Goal: Task Accomplishment & Management: Use online tool/utility

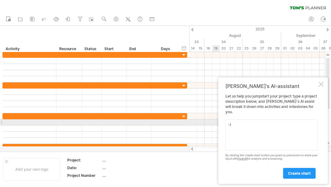
type textarea "-"
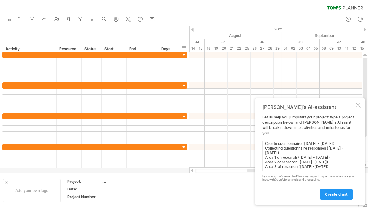
scroll to position [48, 0]
type textarea "-The duration of my project is from [DATE] - [DATE] -These are the activities a…"
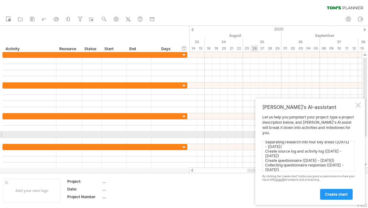
scroll to position [0, 0]
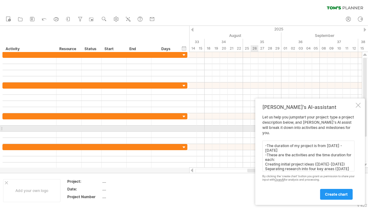
drag, startPoint x: 337, startPoint y: 166, endPoint x: 259, endPoint y: 130, distance: 86.3
click at [259, 130] on div "[PERSON_NAME]'s AI-assistant Let us help you jumpstart your project: type a pro…" at bounding box center [311, 151] width 110 height 106
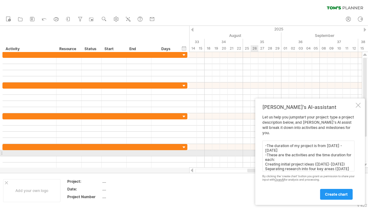
click at [269, 153] on textarea "-The duration of my project is from [DATE] - [DATE] -These are the activities a…" at bounding box center [309, 156] width 92 height 31
click at [272, 150] on textarea "-The duration of my project is from [DATE] - [DATE] -These are the activities a…" at bounding box center [309, 156] width 92 height 31
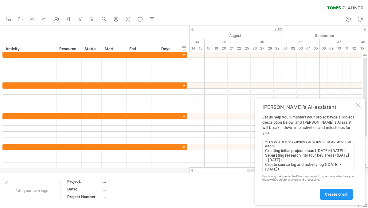
scroll to position [50, 0]
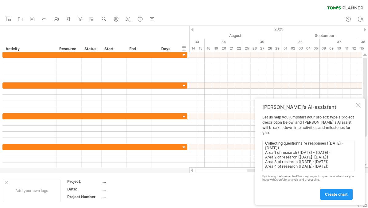
drag, startPoint x: 264, startPoint y: 145, endPoint x: 336, endPoint y: 183, distance: 81.6
click at [331, 183] on div "Let us help you jumpstart your project: type a project description below, and […" at bounding box center [309, 157] width 92 height 85
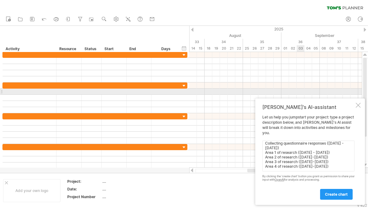
drag, startPoint x: 303, startPoint y: 112, endPoint x: 301, endPoint y: 88, distance: 23.5
click at [301, 88] on div "Trying to reach [DOMAIN_NAME] Connected again... 0% clear filter new" at bounding box center [184, 104] width 368 height 208
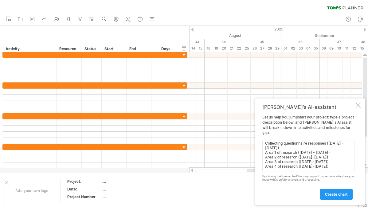
click at [331, 168] on textarea "-The duration of my project is from [DATE] - [DATE] -These are the activities a…" at bounding box center [309, 156] width 92 height 31
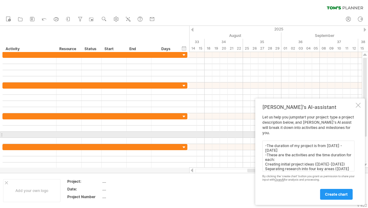
drag, startPoint x: 340, startPoint y: 168, endPoint x: 258, endPoint y: 136, distance: 88.6
click at [258, 136] on div "[PERSON_NAME]'s AI-assistant Let us help you jumpstart your project: type a pro…" at bounding box center [311, 151] width 110 height 106
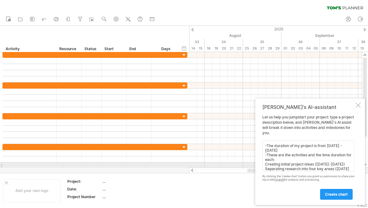
drag, startPoint x: 266, startPoint y: 147, endPoint x: 325, endPoint y: 165, distance: 61.8
click at [325, 165] on textarea "-The duration of my project is from [DATE] - [DATE] -These are the activities a…" at bounding box center [309, 156] width 92 height 31
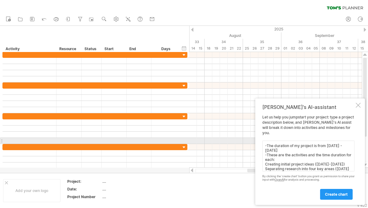
drag, startPoint x: 337, startPoint y: 167, endPoint x: 256, endPoint y: 138, distance: 86.6
click at [256, 138] on div "[PERSON_NAME]'s AI-assistant Let us help you jumpstart your project: type a pro…" at bounding box center [311, 151] width 110 height 106
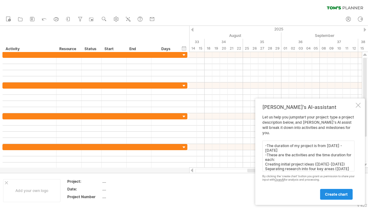
click at [331, 187] on link "create chart" at bounding box center [336, 194] width 33 height 11
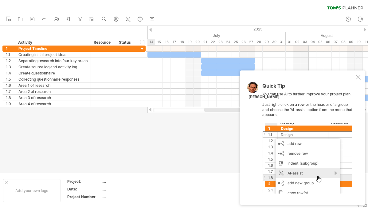
click at [230, 170] on div at bounding box center [184, 99] width 368 height 147
click at [331, 77] on div "Quick Tip You can use AI to further improve your project plan. Just right-click…" at bounding box center [302, 137] width 125 height 134
click at [331, 78] on div at bounding box center [358, 77] width 5 height 5
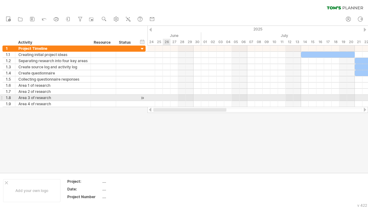
drag, startPoint x: 220, startPoint y: 109, endPoint x: 168, endPoint y: 95, distance: 53.7
click at [168, 95] on div "Trying to reach [DOMAIN_NAME] Connected again... 0% clear filter new 1" at bounding box center [184, 104] width 368 height 208
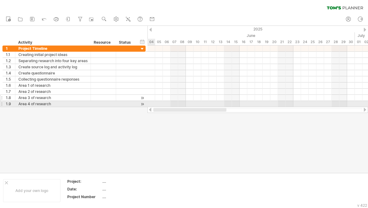
drag, startPoint x: 202, startPoint y: 110, endPoint x: 135, endPoint y: 99, distance: 68.0
click at [137, 106] on div "Trying to reach [DOMAIN_NAME] Connected again... 0% clear filter new 1" at bounding box center [184, 104] width 368 height 208
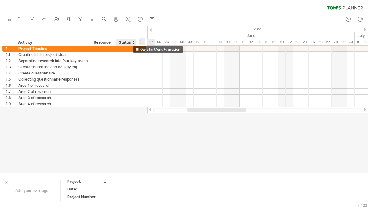
click at [143, 42] on div "hide start/end/duration show start/end/duration" at bounding box center [143, 41] width 6 height 6
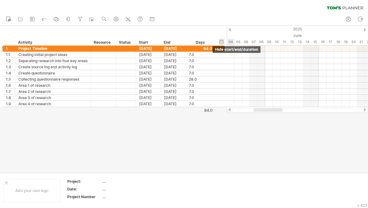
click at [143, 42] on div "Start" at bounding box center [148, 42] width 18 height 6
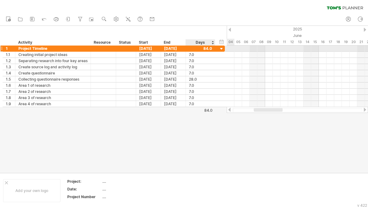
click at [219, 49] on div at bounding box center [222, 49] width 6 height 6
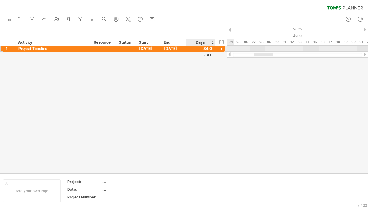
click at [219, 49] on div at bounding box center [222, 49] width 6 height 6
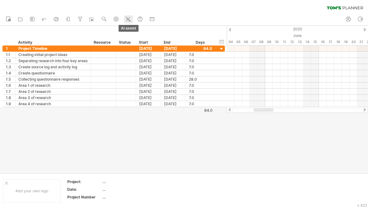
click at [130, 20] on icon at bounding box center [128, 19] width 3 height 3
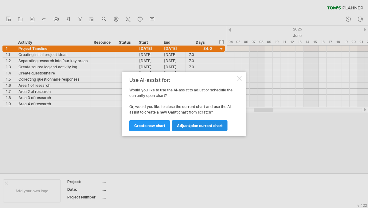
click at [187, 126] on span "Adjust/plan current chart" at bounding box center [200, 125] width 46 height 5
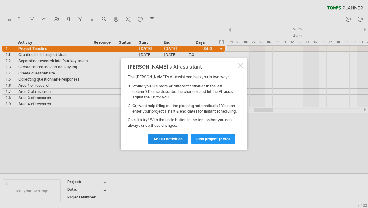
click at [170, 141] on span "Adjust activities" at bounding box center [168, 139] width 30 height 5
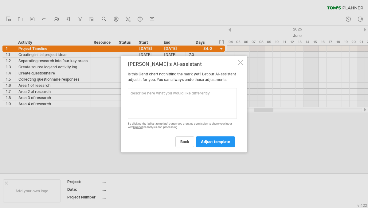
click at [149, 102] on textarea at bounding box center [182, 103] width 109 height 31
click at [209, 95] on textarea "-I want the timeline to start from [DATE] to [DATE]." at bounding box center [182, 103] width 109 height 31
click at [209, 107] on textarea "-I want the timeline to start from [DATE] and end at [DATE]." at bounding box center [182, 103] width 109 height 31
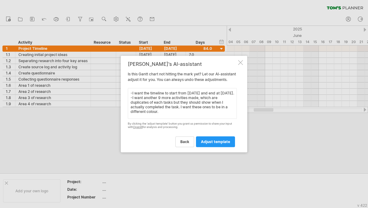
scroll to position [1, 0]
click at [180, 113] on textarea "-I want the timeline to start from [DATE] and end at [DATE]. -I want another 9 …" at bounding box center [182, 103] width 109 height 31
click at [182, 116] on textarea "-I want the timeline to start from [DATE] and end at [DATE]. -I want another 9 …" at bounding box center [182, 103] width 109 height 31
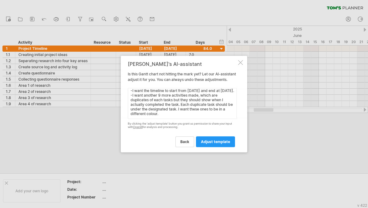
click at [207, 117] on textarea "-I want the timeline to start from [DATE] and end at [DATE]. -I want another 9 …" at bounding box center [182, 103] width 109 height 31
drag, startPoint x: 204, startPoint y: 57, endPoint x: 192, endPoint y: 67, distance: 16.4
click at [192, 67] on div "[PERSON_NAME]'s AI-assistant Is this [PERSON_NAME] chart not hitting the mark y…" at bounding box center [184, 104] width 127 height 97
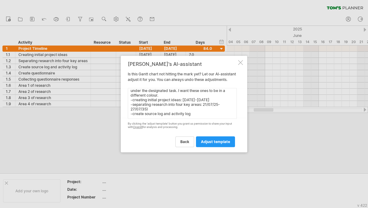
click at [135, 106] on textarea "-I want the timeline to start from [DATE] and end at [DATE]. -I want another 9 …" at bounding box center [182, 103] width 109 height 31
click at [135, 109] on textarea "-I want the timeline to start from [DATE] and end at [DATE]. -I want another 9 …" at bounding box center [182, 103] width 109 height 31
click at [134, 119] on textarea "-I want the timeline to start from [DATE] and end at [DATE]. -I want another 9 …" at bounding box center [182, 103] width 109 height 31
click at [200, 119] on textarea "-I want the timeline to start from [DATE] and end at [DATE]. -I want another 9 …" at bounding box center [182, 103] width 109 height 31
click at [193, 119] on textarea "-I want the timeline to start from [DATE] and end at [DATE]. -I want another 9 …" at bounding box center [182, 103] width 109 height 31
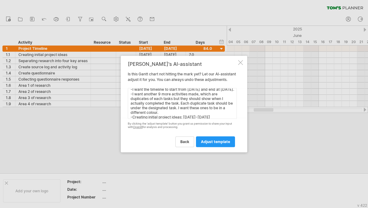
scroll to position [0, 0]
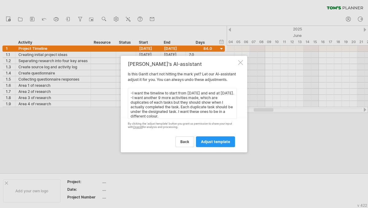
drag, startPoint x: 208, startPoint y: 118, endPoint x: 124, endPoint y: 85, distance: 89.8
click at [124, 85] on div "[PERSON_NAME]'s AI-assistant Is this [PERSON_NAME] chart not hitting the mark y…" at bounding box center [184, 104] width 127 height 97
type textarea "-I want the timeline to start from [DATE] and end at [DATE]. -I want another 9 …"
click at [220, 144] on span "adjust template" at bounding box center [215, 141] width 29 height 5
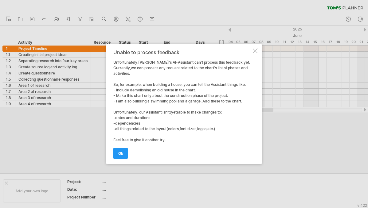
click at [113, 155] on div "Unable to process feedback Unfortunately,[PERSON_NAME]'s AI-Assistant can't pro…" at bounding box center [184, 104] width 156 height 120
click at [119, 154] on span "ok" at bounding box center [120, 153] width 5 height 5
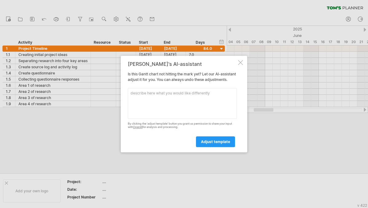
click at [241, 61] on div at bounding box center [240, 62] width 5 height 5
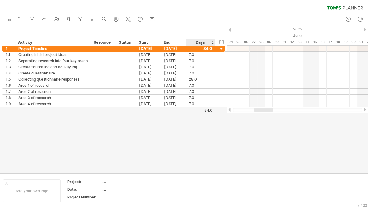
click at [219, 157] on div at bounding box center [184, 99] width 368 height 147
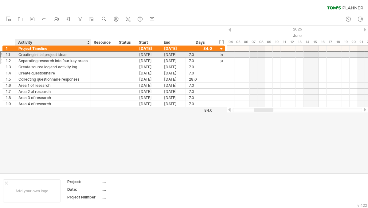
drag, startPoint x: 80, startPoint y: 52, endPoint x: 79, endPoint y: 58, distance: 5.9
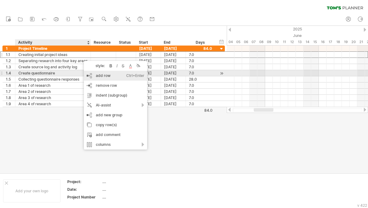
click at [98, 75] on div "add row Ctrl+Enter Cmd+Enter" at bounding box center [115, 76] width 63 height 10
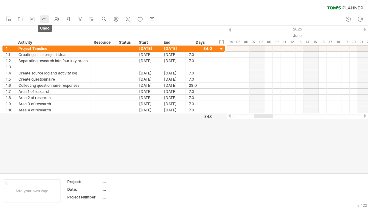
click at [44, 21] on icon at bounding box center [44, 19] width 6 height 6
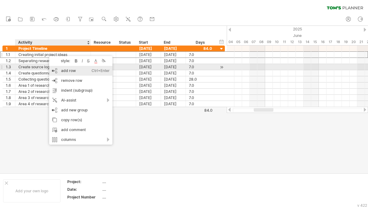
click at [66, 71] on div "add row Ctrl+Enter Cmd+Enter" at bounding box center [80, 71] width 63 height 10
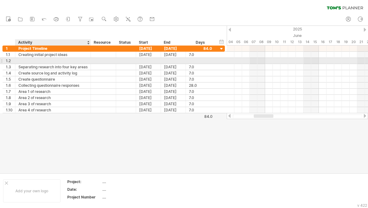
click at [39, 60] on div at bounding box center [52, 61] width 69 height 6
click at [145, 58] on div at bounding box center [148, 61] width 25 height 6
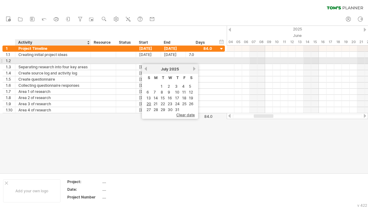
click at [27, 58] on div at bounding box center [52, 61] width 69 height 6
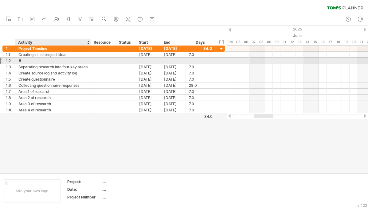
type input "*"
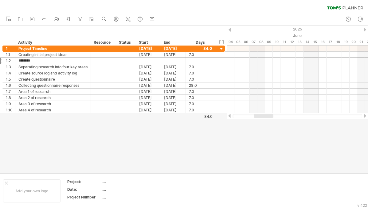
type input "*********"
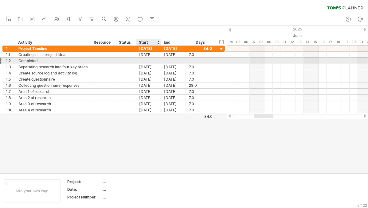
click at [148, 61] on div at bounding box center [148, 61] width 25 height 6
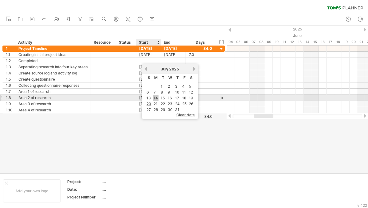
click at [155, 97] on link "14" at bounding box center [156, 98] width 6 height 6
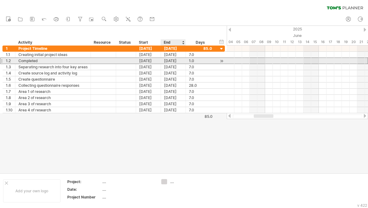
click at [171, 61] on div "[DATE]" at bounding box center [173, 61] width 25 height 6
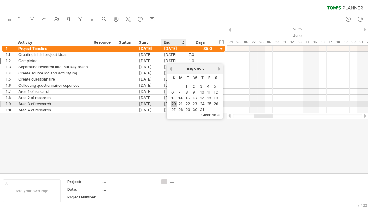
click at [176, 103] on link "20" at bounding box center [174, 104] width 6 height 6
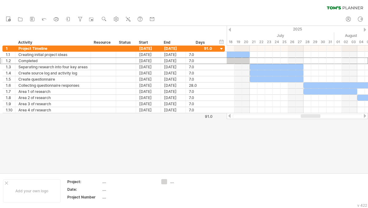
drag, startPoint x: 268, startPoint y: 117, endPoint x: 315, endPoint y: 117, distance: 46.7
click at [315, 117] on div at bounding box center [311, 116] width 20 height 4
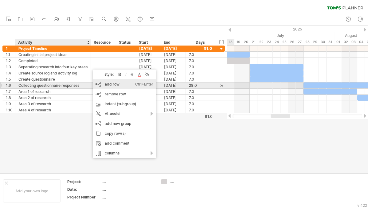
click at [113, 83] on div "add row Ctrl+Enter Cmd+Enter" at bounding box center [124, 84] width 63 height 10
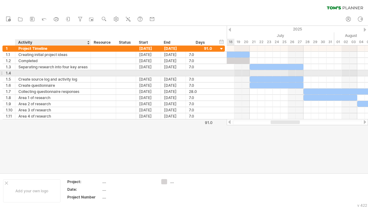
click at [74, 71] on div at bounding box center [52, 73] width 69 height 6
type input "*********"
click at [142, 71] on div at bounding box center [148, 73] width 25 height 6
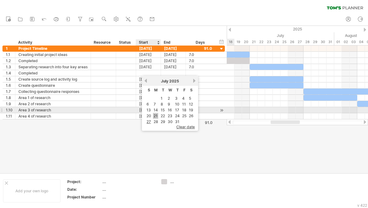
click at [157, 113] on link "21" at bounding box center [155, 116] width 5 height 6
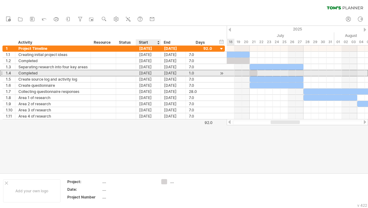
click at [164, 73] on div "[DATE]" at bounding box center [173, 73] width 25 height 6
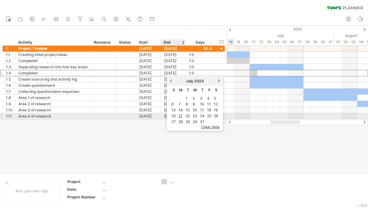
click at [176, 119] on td "27" at bounding box center [174, 121] width 6 height 5
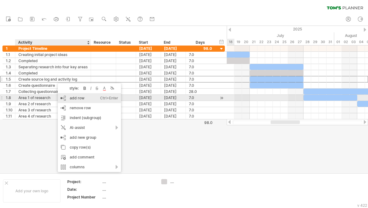
click at [75, 96] on div "add row Ctrl+Enter Cmd+Enter" at bounding box center [89, 98] width 63 height 10
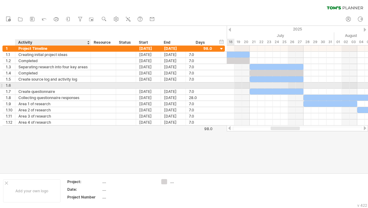
click at [47, 83] on div at bounding box center [52, 85] width 69 height 6
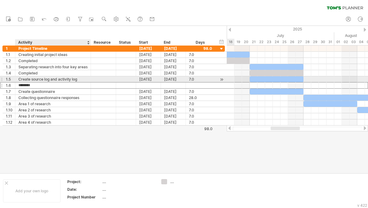
type input "*********"
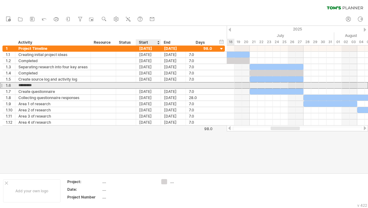
click at [148, 85] on div at bounding box center [148, 85] width 25 height 6
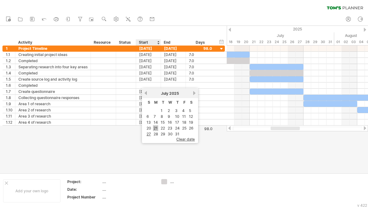
click at [153, 128] on link "21" at bounding box center [155, 128] width 5 height 6
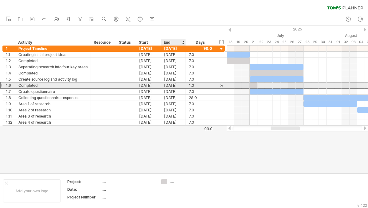
click at [170, 85] on div "[DATE]" at bounding box center [173, 85] width 25 height 6
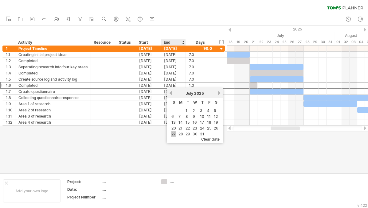
click at [176, 131] on link "27" at bounding box center [174, 134] width 6 height 6
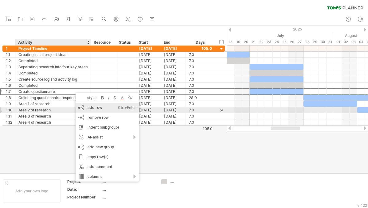
click at [85, 108] on div "add row Ctrl+Enter Cmd+Enter" at bounding box center [107, 108] width 63 height 10
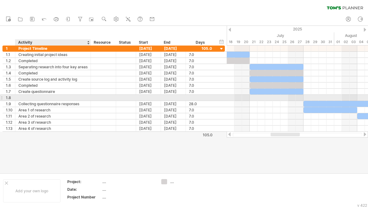
click at [48, 95] on div at bounding box center [52, 98] width 69 height 6
type input "*********"
click at [152, 98] on div at bounding box center [148, 98] width 25 height 6
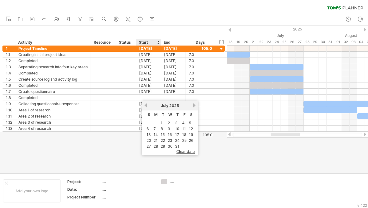
click at [157, 138] on link "21" at bounding box center [155, 140] width 5 height 6
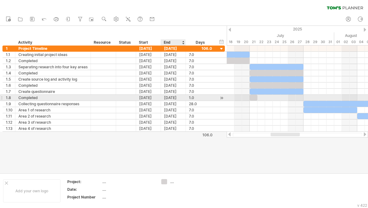
click at [170, 95] on div "[DATE]" at bounding box center [173, 98] width 25 height 6
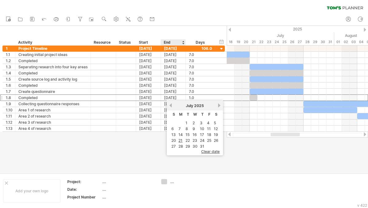
click at [175, 143] on link "27" at bounding box center [174, 146] width 6 height 6
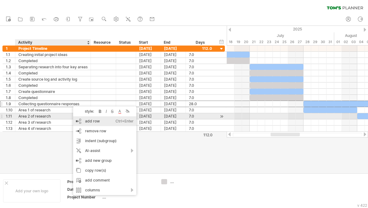
click at [84, 119] on div "add row Ctrl+Enter Cmd+Enter" at bounding box center [104, 121] width 63 height 10
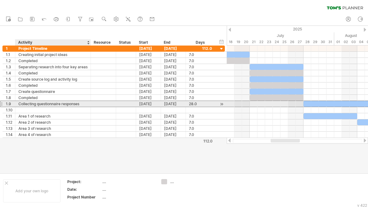
click at [57, 106] on div "Collecting questionnaire responses" at bounding box center [52, 104] width 69 height 6
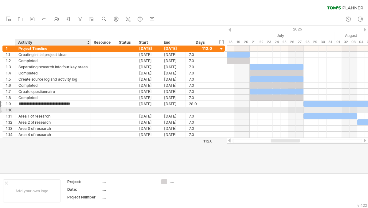
click at [56, 109] on div at bounding box center [52, 110] width 69 height 6
type input "*********"
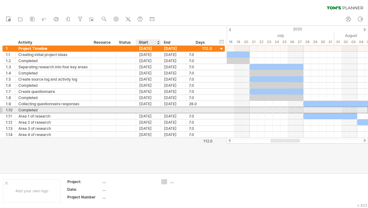
click at [148, 110] on div at bounding box center [148, 110] width 25 height 6
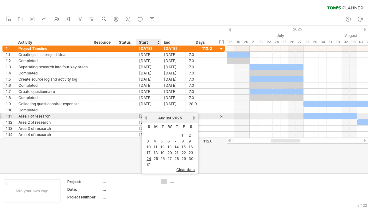
click at [146, 118] on link "previous" at bounding box center [146, 117] width 5 height 5
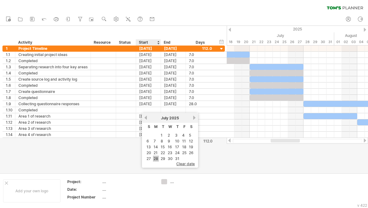
click at [158, 158] on link "28" at bounding box center [156, 159] width 6 height 6
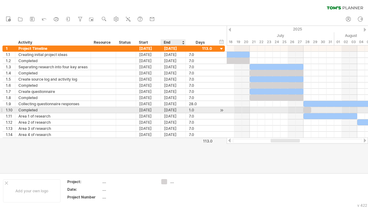
click at [176, 110] on div "[DATE]" at bounding box center [173, 110] width 25 height 6
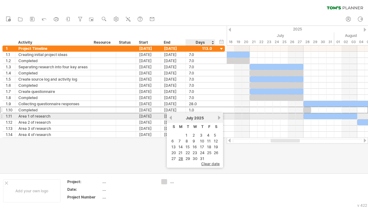
click at [216, 117] on div "[DATE]" at bounding box center [195, 118] width 45 height 5
click at [219, 117] on link "next" at bounding box center [219, 117] width 5 height 5
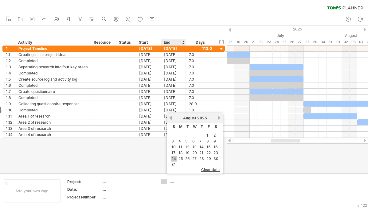
click at [172, 159] on link "24" at bounding box center [174, 159] width 6 height 6
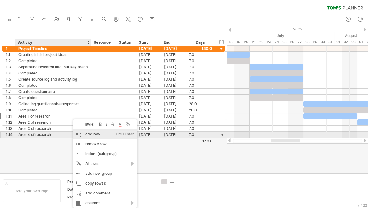
click at [83, 134] on div "add row Ctrl+Enter Cmd+Enter" at bounding box center [104, 134] width 63 height 10
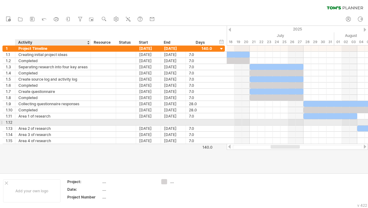
click at [38, 120] on div at bounding box center [52, 122] width 69 height 6
type input "*********"
click at [148, 120] on div at bounding box center [148, 122] width 25 height 6
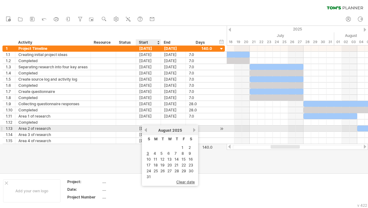
click at [150, 131] on div "[DATE]" at bounding box center [170, 130] width 45 height 5
click at [148, 131] on link "previous" at bounding box center [146, 130] width 5 height 5
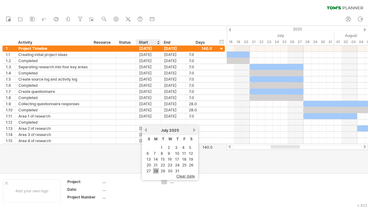
click at [153, 168] on link "28" at bounding box center [156, 171] width 6 height 6
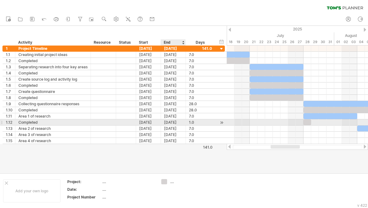
click at [166, 122] on div "[DATE]" at bounding box center [173, 122] width 25 height 6
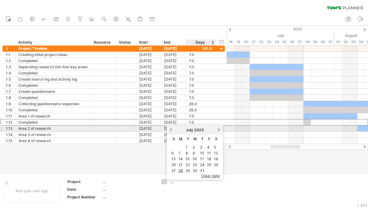
click at [218, 130] on link "next" at bounding box center [219, 129] width 5 height 5
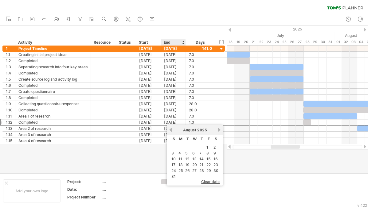
click at [173, 156] on link "10" at bounding box center [174, 159] width 6 height 6
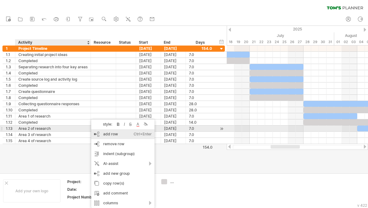
click at [101, 132] on div "add row Ctrl+Enter Cmd+Enter" at bounding box center [122, 134] width 63 height 10
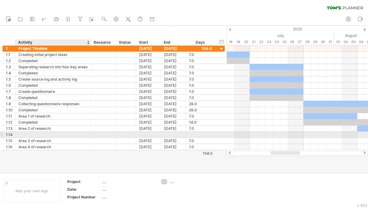
click at [71, 134] on div at bounding box center [52, 135] width 69 height 6
type input "*********"
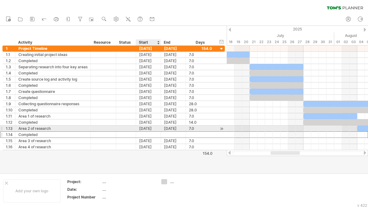
click at [145, 132] on div at bounding box center [148, 135] width 25 height 6
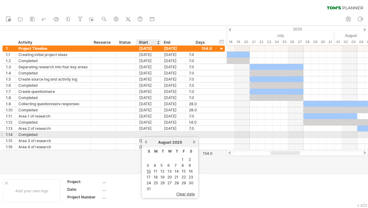
click at [142, 134] on div at bounding box center [148, 135] width 25 height 6
click at [153, 170] on link "11" at bounding box center [155, 171] width 5 height 6
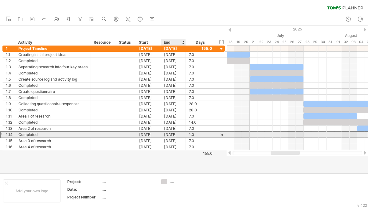
click at [177, 134] on div "[DATE]" at bounding box center [173, 135] width 25 height 6
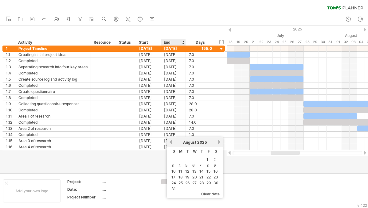
click at [176, 176] on td "17" at bounding box center [174, 176] width 6 height 5
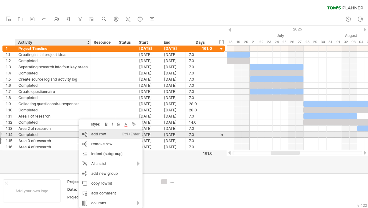
click at [100, 136] on div "add row Ctrl+Enter Cmd+Enter" at bounding box center [110, 134] width 63 height 10
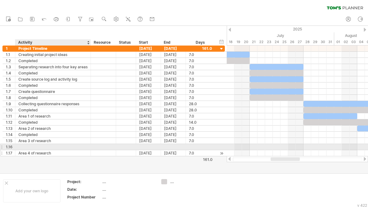
click at [51, 150] on div "Area 4 of research" at bounding box center [52, 153] width 69 height 6
click at [58, 144] on div at bounding box center [52, 147] width 69 height 6
type input "*********"
click at [146, 145] on div at bounding box center [148, 147] width 25 height 6
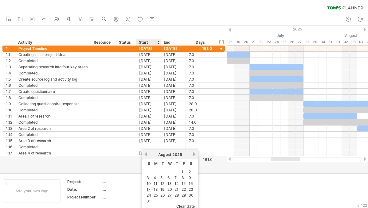
click at [156, 185] on link "11" at bounding box center [155, 183] width 5 height 6
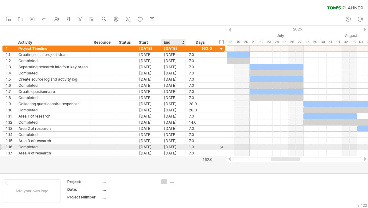
click at [176, 146] on div "[DATE]" at bounding box center [173, 147] width 25 height 6
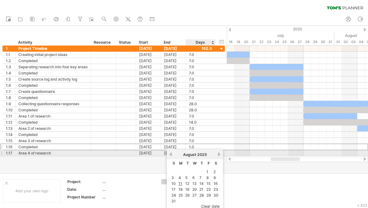
click at [220, 155] on link "next" at bounding box center [219, 154] width 5 height 5
click at [168, 154] on link "previous" at bounding box center [170, 154] width 5 height 5
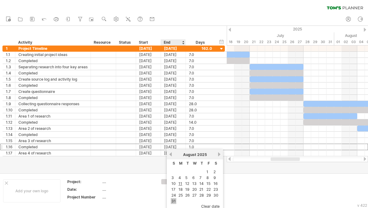
click at [174, 187] on link "31" at bounding box center [174, 201] width 6 height 6
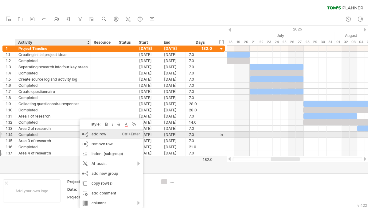
click at [104, 133] on div "add row Ctrl+Enter Cmd+Enter" at bounding box center [111, 134] width 63 height 10
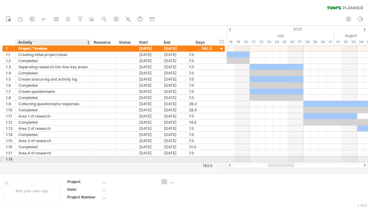
click at [64, 157] on div at bounding box center [52, 159] width 69 height 6
type input "*********"
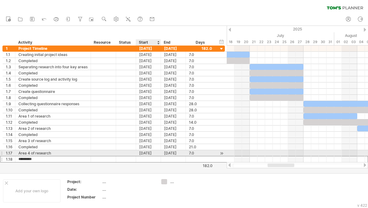
click at [148, 156] on div at bounding box center [148, 159] width 25 height 6
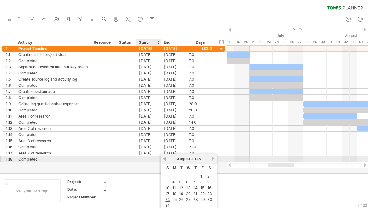
click at [148, 159] on div at bounding box center [148, 159] width 25 height 6
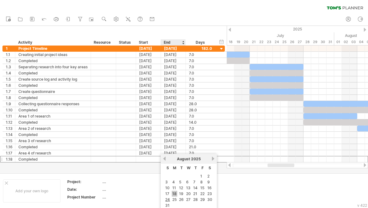
click at [176, 187] on link "18" at bounding box center [175, 194] width 6 height 6
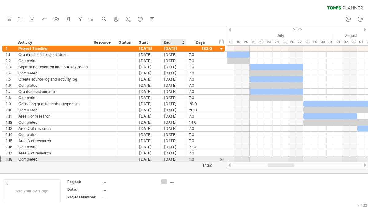
click at [172, 159] on div "[DATE]" at bounding box center [173, 159] width 25 height 6
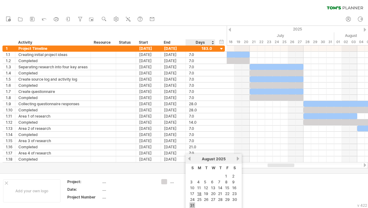
click at [193, 187] on link "31" at bounding box center [193, 205] width 6 height 6
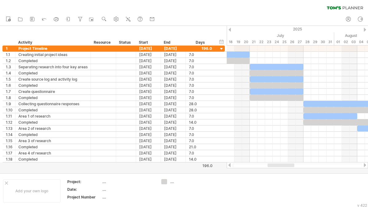
drag, startPoint x: 264, startPoint y: 166, endPoint x: 272, endPoint y: 166, distance: 8.3
click at [272, 166] on div at bounding box center [298, 165] width 130 height 4
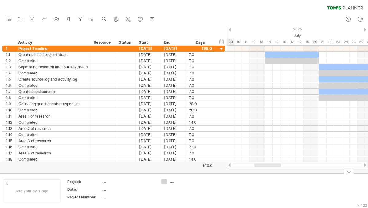
drag, startPoint x: 281, startPoint y: 166, endPoint x: 270, endPoint y: 150, distance: 20.1
click at [268, 175] on div "Trying to reach [DOMAIN_NAME] Connected again... 0% clear filter new 1" at bounding box center [184, 104] width 368 height 208
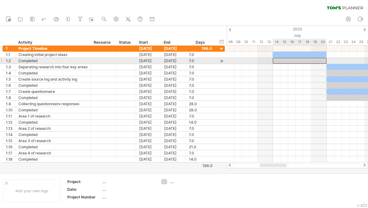
click at [285, 61] on div at bounding box center [300, 61] width 54 height 6
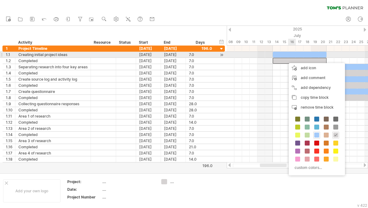
click at [293, 54] on div at bounding box center [300, 55] width 54 height 6
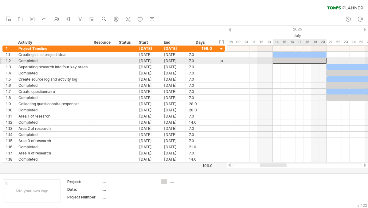
click at [283, 61] on div at bounding box center [300, 61] width 54 height 6
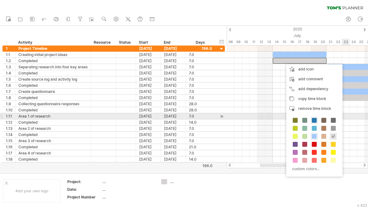
click at [314, 117] on div "custom colors..." at bounding box center [315, 144] width 56 height 63
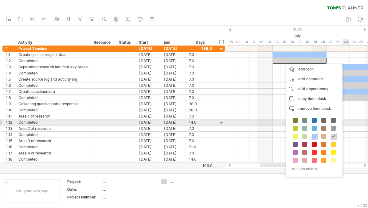
click at [318, 122] on div "custom colors..." at bounding box center [315, 144] width 56 height 63
click at [315, 122] on span at bounding box center [314, 120] width 5 height 5
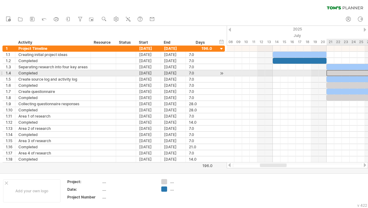
click at [331, 70] on div at bounding box center [354, 73] width 54 height 6
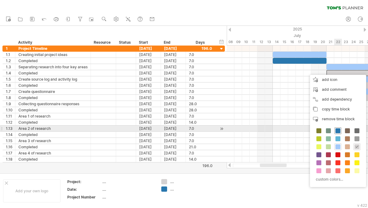
click at [331, 130] on span at bounding box center [338, 130] width 5 height 5
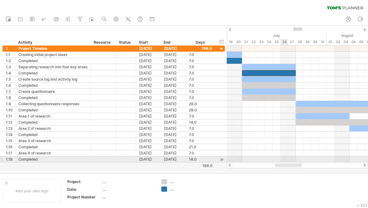
drag, startPoint x: 266, startPoint y: 166, endPoint x: 281, endPoint y: 160, distance: 16.2
click at [281, 160] on div "Trying to reach [DOMAIN_NAME] Connected again... 0% clear filter new 1" at bounding box center [184, 104] width 368 height 208
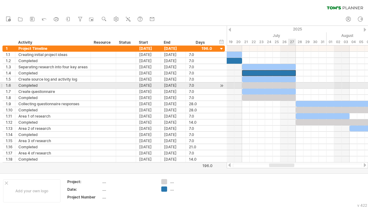
click at [289, 85] on div at bounding box center [269, 85] width 54 height 6
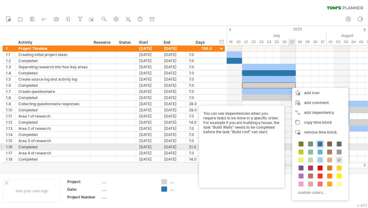
click at [320, 146] on div at bounding box center [320, 144] width 7 height 7
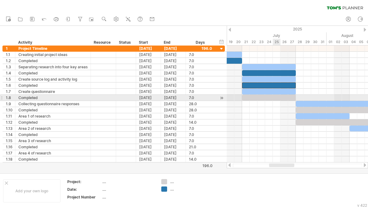
click at [277, 97] on div at bounding box center [269, 98] width 54 height 6
click at [278, 97] on div at bounding box center [269, 98] width 54 height 6
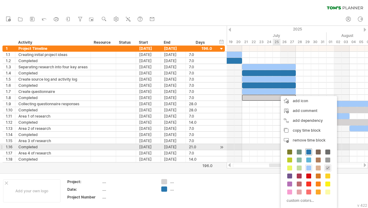
click at [310, 149] on div at bounding box center [309, 152] width 7 height 7
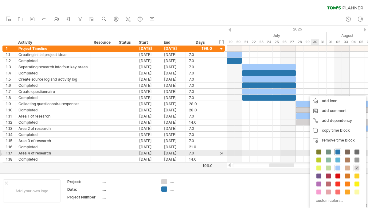
click at [331, 150] on span at bounding box center [338, 151] width 5 height 5
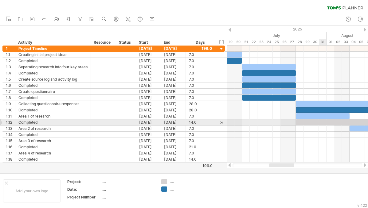
click at [322, 122] on div at bounding box center [350, 122] width 108 height 6
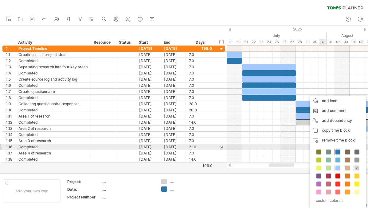
click at [331, 149] on span at bounding box center [338, 151] width 5 height 5
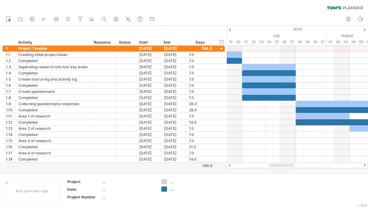
click at [288, 165] on div at bounding box center [281, 165] width 25 height 4
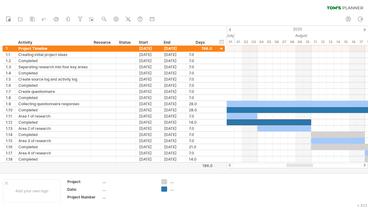
drag, startPoint x: 291, startPoint y: 165, endPoint x: 308, endPoint y: 168, distance: 17.4
click at [308, 168] on div at bounding box center [297, 165] width 141 height 6
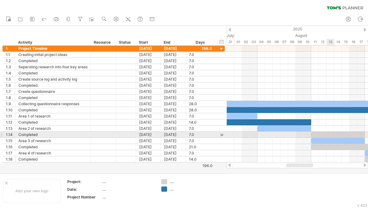
click at [326, 135] on div at bounding box center [338, 135] width 54 height 6
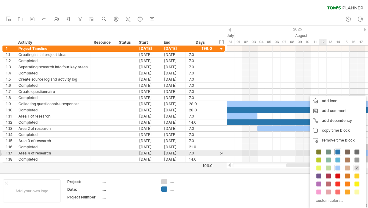
click at [331, 154] on span at bounding box center [338, 151] width 5 height 5
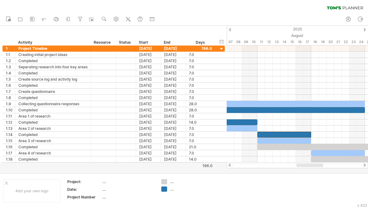
drag, startPoint x: 305, startPoint y: 166, endPoint x: 317, endPoint y: 163, distance: 12.5
click at [317, 163] on div at bounding box center [310, 165] width 27 height 4
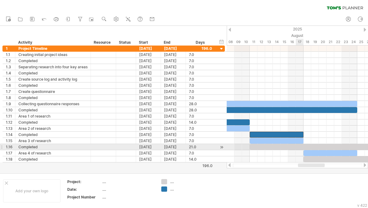
click at [298, 145] on div at bounding box center [330, 147] width 161 height 6
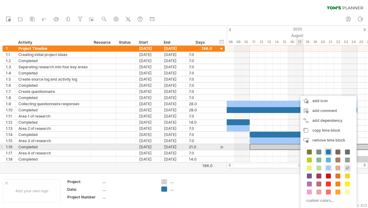
click at [327, 149] on div at bounding box center [328, 152] width 7 height 7
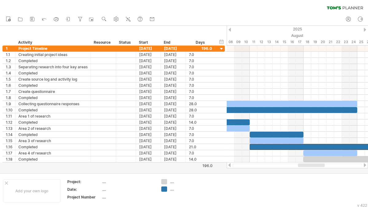
drag, startPoint x: 314, startPoint y: 167, endPoint x: 327, endPoint y: 167, distance: 13.5
click at [327, 167] on div at bounding box center [298, 165] width 130 height 4
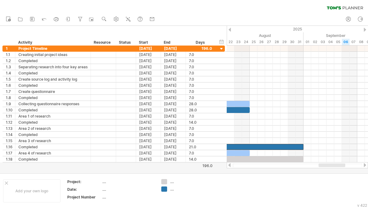
drag, startPoint x: 313, startPoint y: 165, endPoint x: 333, endPoint y: 165, distance: 20.3
click at [331, 165] on div at bounding box center [332, 165] width 27 height 4
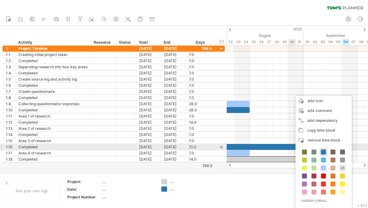
click at [323, 150] on span at bounding box center [323, 151] width 5 height 5
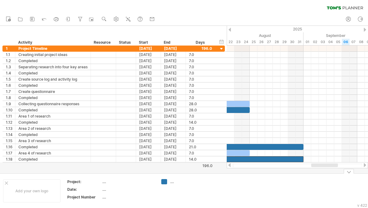
click at [221, 41] on div "hide start/end/duration show start/end/duration" at bounding box center [222, 41] width 6 height 6
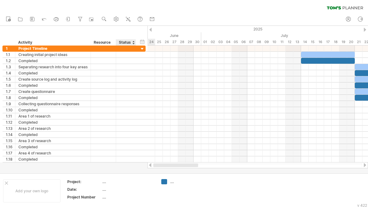
drag, startPoint x: 278, startPoint y: 166, endPoint x: 130, endPoint y: 166, distance: 147.6
click at [130, 166] on div "Trying to reach [DOMAIN_NAME] Connected again... 0% clear filter new 1" at bounding box center [184, 104] width 368 height 208
click at [129, 17] on icon at bounding box center [128, 19] width 6 height 6
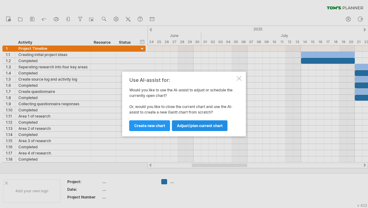
click at [191, 123] on span "Adjust/plan current chart" at bounding box center [200, 125] width 46 height 5
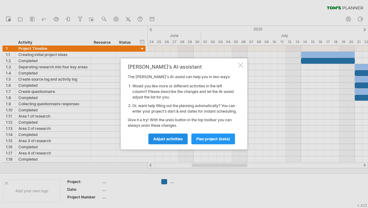
click at [172, 139] on span "Adjust activities" at bounding box center [168, 139] width 30 height 5
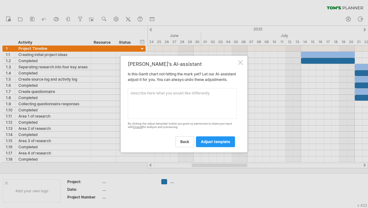
click at [148, 104] on textarea at bounding box center [182, 103] width 109 height 31
type textarea "-can you adjust the timeline so it starts from [DATE] to [DATE]"
click at [211, 144] on span "adjust template" at bounding box center [215, 141] width 29 height 5
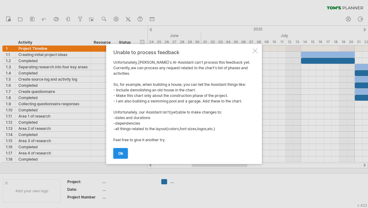
click at [114, 151] on link "ok" at bounding box center [120, 153] width 15 height 11
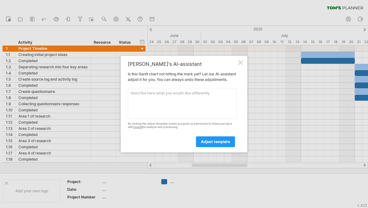
click at [241, 56] on div "[PERSON_NAME]'s AI-assistant Is this [PERSON_NAME] chart not hitting the mark y…" at bounding box center [184, 104] width 127 height 97
click at [242, 57] on div "[PERSON_NAME]'s AI-assistant Is this [PERSON_NAME] chart not hitting the mark y…" at bounding box center [184, 104] width 127 height 97
click at [243, 60] on div at bounding box center [240, 62] width 5 height 5
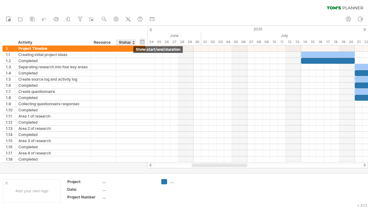
click at [142, 43] on div "hide start/end/duration show start/end/duration" at bounding box center [143, 41] width 6 height 6
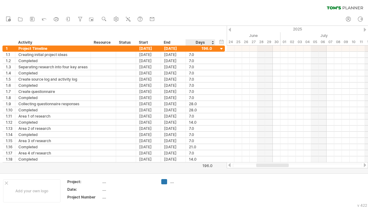
click at [223, 38] on div "hide start/end/duration show start/end/duration" at bounding box center [222, 41] width 6 height 6
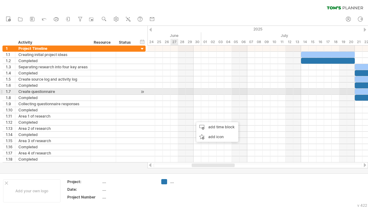
click at [179, 90] on div at bounding box center [258, 92] width 221 height 6
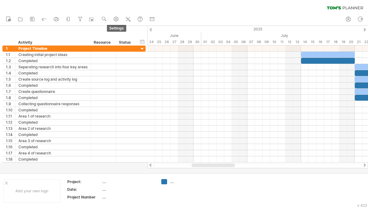
click at [119, 18] on icon at bounding box center [116, 19] width 5 height 5
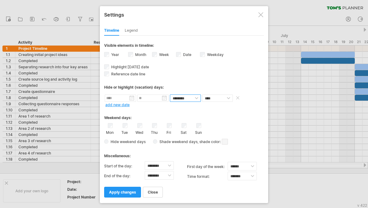
click at [188, 96] on select "******** ********" at bounding box center [185, 97] width 31 height 7
click at [170, 94] on select "******** ********" at bounding box center [185, 97] width 31 height 7
click at [126, 103] on link "add new date" at bounding box center [117, 104] width 24 height 5
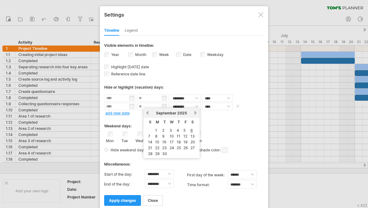
drag, startPoint x: 141, startPoint y: 105, endPoint x: 134, endPoint y: 105, distance: 7.1
click at [141, 105] on input "text" at bounding box center [152, 106] width 31 height 7
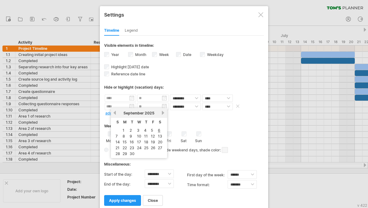
click at [131, 105] on input "text" at bounding box center [120, 106] width 31 height 7
click at [116, 112] on link "previous" at bounding box center [115, 112] width 5 height 5
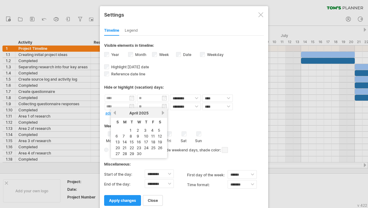
click at [116, 112] on link "previous" at bounding box center [115, 112] width 5 height 5
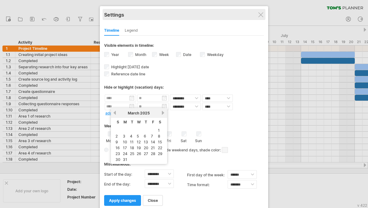
click at [258, 10] on div "Settings" at bounding box center [184, 14] width 160 height 11
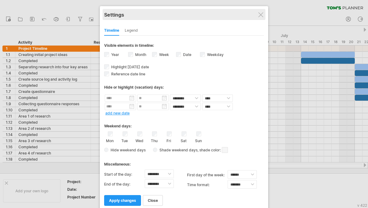
click at [258, 10] on div "Settings" at bounding box center [184, 14] width 160 height 11
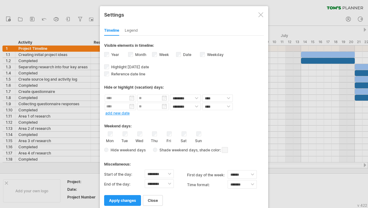
click at [261, 14] on div at bounding box center [261, 14] width 5 height 5
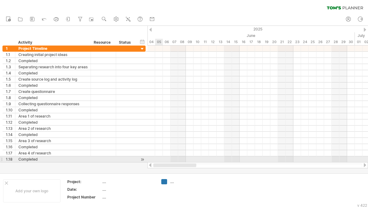
drag, startPoint x: 220, startPoint y: 164, endPoint x: 158, endPoint y: 160, distance: 62.9
click at [158, 160] on div "Trying to reach [DOMAIN_NAME] Connected again... 0% clear filter new 1" at bounding box center [184, 104] width 368 height 208
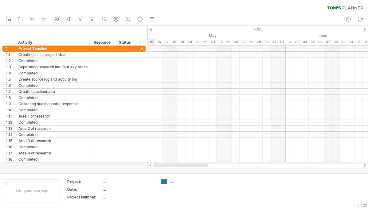
drag, startPoint x: 200, startPoint y: 165, endPoint x: 164, endPoint y: 168, distance: 36.4
click at [149, 168] on div at bounding box center [258, 165] width 221 height 6
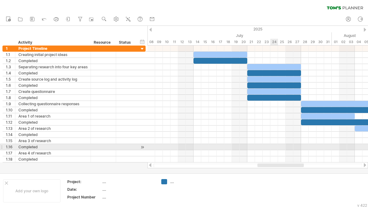
drag, startPoint x: 199, startPoint y: 164, endPoint x: 275, endPoint y: 148, distance: 77.9
click at [275, 148] on div "Trying to reach [DOMAIN_NAME] Connected again... 0% clear filter new 1" at bounding box center [184, 104] width 368 height 208
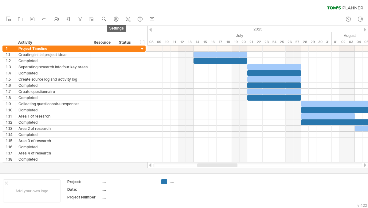
click at [114, 17] on use at bounding box center [116, 19] width 6 height 6
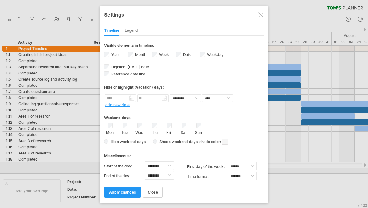
click at [123, 104] on link "add new date" at bounding box center [117, 104] width 24 height 5
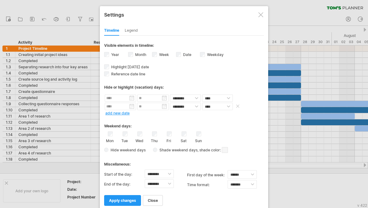
click at [122, 105] on input "text" at bounding box center [120, 106] width 31 height 7
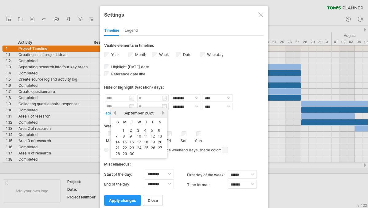
click at [163, 113] on link "next" at bounding box center [163, 112] width 5 height 5
click at [116, 110] on div "previous next [DATE]" at bounding box center [139, 113] width 56 height 10
click at [115, 111] on link "previous" at bounding box center [115, 112] width 5 height 5
click at [114, 111] on link "previous" at bounding box center [115, 112] width 5 height 5
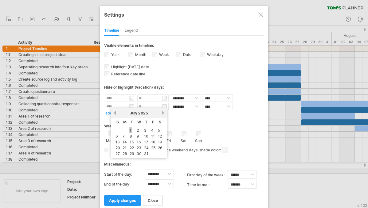
click at [131, 129] on link "1" at bounding box center [130, 130] width 3 height 6
type input "********"
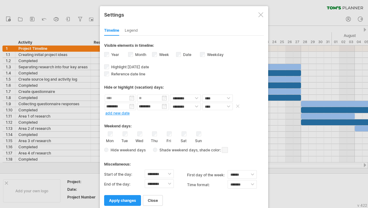
click at [164, 105] on input "********" at bounding box center [152, 106] width 31 height 7
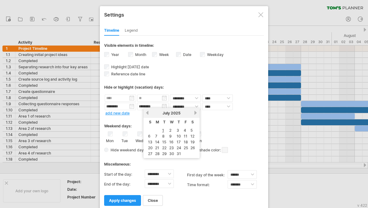
click at [197, 114] on link "next" at bounding box center [196, 112] width 5 height 5
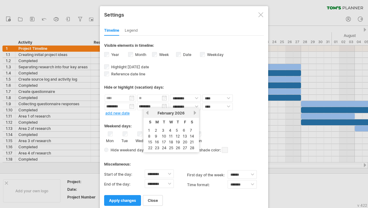
click at [197, 114] on div "previous next [DATE]" at bounding box center [172, 113] width 56 height 10
drag, startPoint x: 197, startPoint y: 114, endPoint x: 148, endPoint y: 111, distance: 49.0
click at [148, 111] on link "previous" at bounding box center [147, 112] width 5 height 5
click at [194, 154] on link "31" at bounding box center [193, 154] width 6 height 6
type input "********"
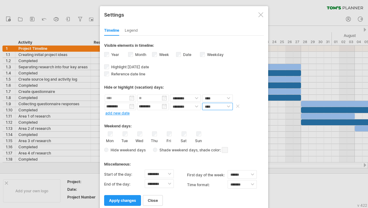
click at [216, 105] on select "**** *****" at bounding box center [217, 106] width 31 height 7
select select "*"
click at [202, 103] on select "**** *****" at bounding box center [217, 106] width 31 height 7
click at [134, 187] on link "apply changes" at bounding box center [122, 200] width 37 height 11
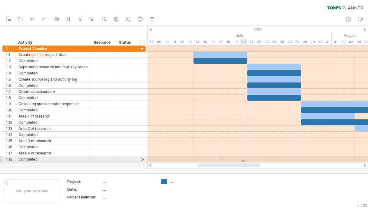
drag, startPoint x: 246, startPoint y: 161, endPoint x: 241, endPoint y: 160, distance: 4.7
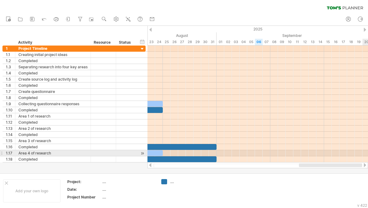
drag, startPoint x: 247, startPoint y: 164, endPoint x: 361, endPoint y: 150, distance: 114.9
click at [331, 151] on html "progress(100%) Trying to reach [DOMAIN_NAME] Connected again... 0% clear filter…" at bounding box center [184, 104] width 368 height 209
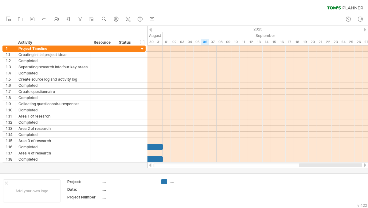
drag, startPoint x: 321, startPoint y: 165, endPoint x: 369, endPoint y: 166, distance: 48.0
click at [331, 166] on html "progress(100%) Trying to reach [DOMAIN_NAME] Connected again... 0% clear filter…" at bounding box center [184, 104] width 368 height 209
drag, startPoint x: 351, startPoint y: 166, endPoint x: 361, endPoint y: 165, distance: 10.6
click at [331, 165] on div at bounding box center [331, 165] width 62 height 4
click at [331, 31] on div "2025" at bounding box center [128, 29] width 1115 height 6
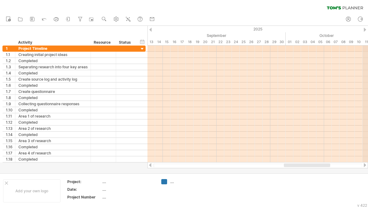
click at [331, 29] on div "2025" at bounding box center [128, 29] width 1115 height 6
drag, startPoint x: 315, startPoint y: 163, endPoint x: 337, endPoint y: 163, distance: 22.1
click at [331, 163] on div at bounding box center [258, 165] width 221 height 6
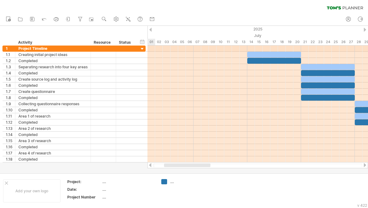
drag, startPoint x: 324, startPoint y: 167, endPoint x: 204, endPoint y: 168, distance: 120.8
click at [204, 168] on div at bounding box center [258, 165] width 221 height 6
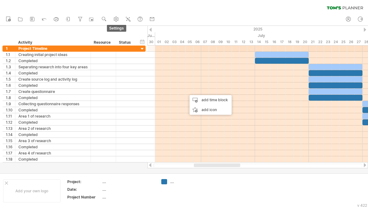
click at [111, 19] on ul "new open" at bounding box center [80, 19] width 155 height 13
click at [117, 21] on icon at bounding box center [116, 19] width 5 height 5
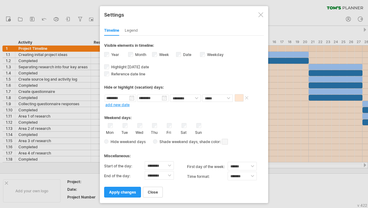
click at [238, 97] on span at bounding box center [239, 97] width 9 height 7
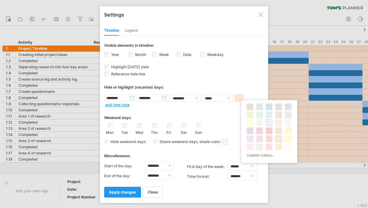
click at [267, 124] on span at bounding box center [269, 122] width 5 height 5
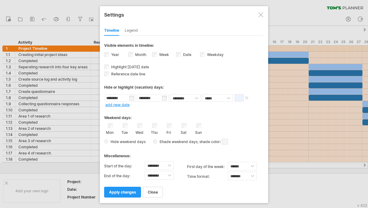
click at [242, 94] on span at bounding box center [239, 97] width 9 height 7
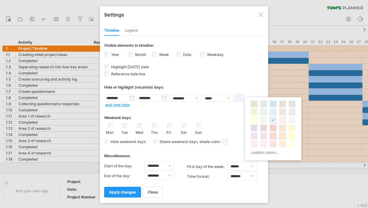
click at [273, 135] on span at bounding box center [273, 135] width 5 height 5
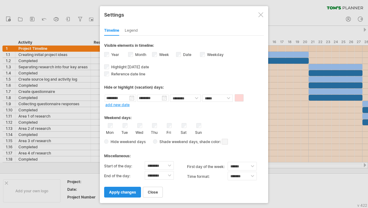
click at [125, 187] on span "apply changes" at bounding box center [122, 192] width 27 height 5
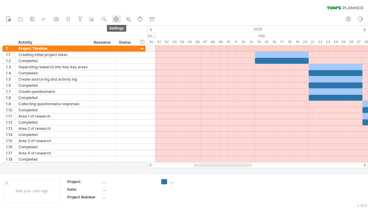
click at [119, 16] on icon at bounding box center [116, 19] width 6 height 6
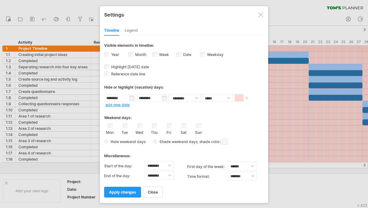
click at [243, 99] on span at bounding box center [239, 97] width 9 height 7
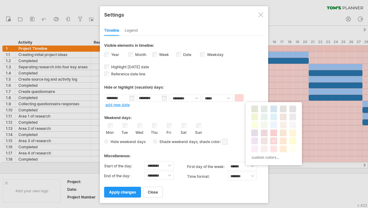
click at [282, 105] on div "custom colors..." at bounding box center [274, 133] width 56 height 63
click at [283, 116] on span at bounding box center [283, 116] width 5 height 5
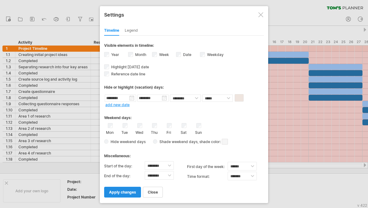
click at [133, 187] on link "apply changes" at bounding box center [122, 192] width 37 height 11
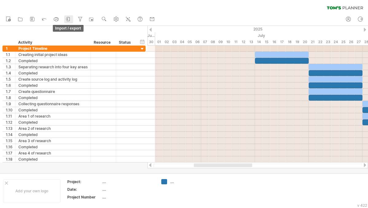
click at [69, 20] on icon at bounding box center [68, 19] width 6 height 6
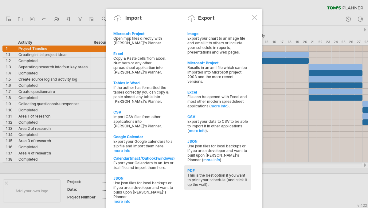
click at [218, 179] on div "This is the best option if you want to print your schedule (and stick it up the…" at bounding box center [218, 180] width 61 height 14
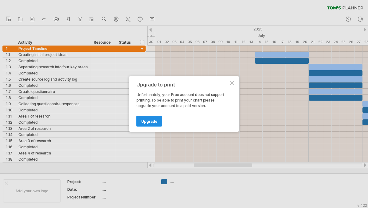
click at [153, 117] on link "Upgrade" at bounding box center [150, 121] width 26 height 11
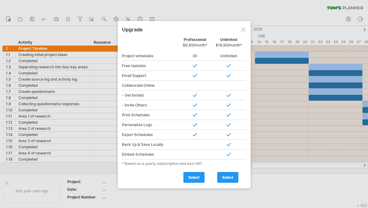
click at [243, 28] on div at bounding box center [243, 29] width 5 height 5
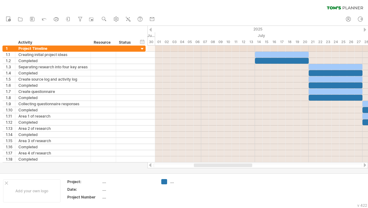
click at [61, 18] on ul "new open" at bounding box center [80, 19] width 155 height 13
click at [57, 18] on rect at bounding box center [56, 18] width 2 height 1
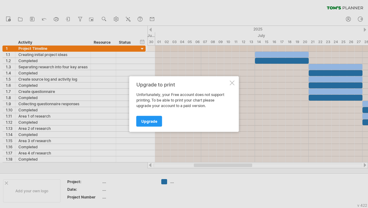
click at [236, 79] on div "Upgrade to print Unfortunately, your Free account does not support printing. To…" at bounding box center [184, 104] width 110 height 56
click at [232, 80] on div "Upgrade to print Unfortunately, your Free account does not support printing. To…" at bounding box center [184, 104] width 110 height 56
click at [232, 85] on div at bounding box center [232, 83] width 5 height 5
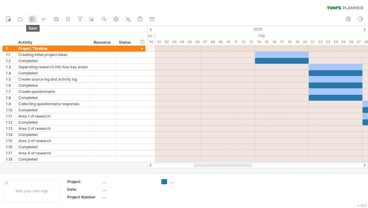
click at [34, 18] on icon at bounding box center [32, 19] width 6 height 6
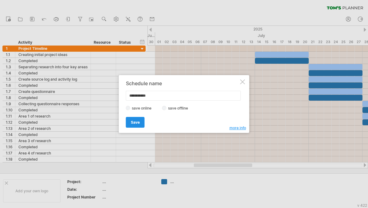
click at [131, 123] on span "Save" at bounding box center [135, 122] width 9 height 5
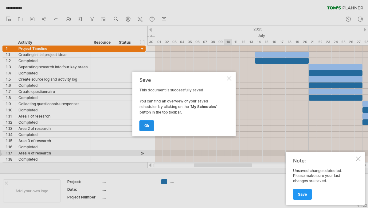
click at [149, 122] on link "ok" at bounding box center [147, 125] width 15 height 11
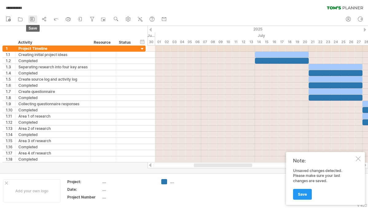
click at [34, 17] on icon at bounding box center [32, 19] width 4 height 4
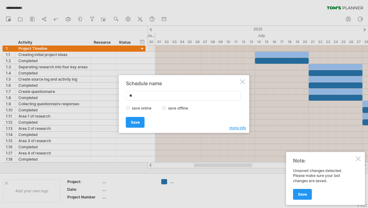
type input "*"
type input "**********"
click at [142, 121] on link "Save" at bounding box center [135, 122] width 19 height 11
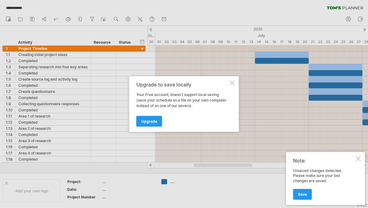
click at [228, 79] on div "Upgrade to save locally Your Free account, doesn't support local saving (save y…" at bounding box center [184, 104] width 110 height 56
click at [236, 80] on div "Upgrade to save locally Your Free account, doesn't support local saving (save y…" at bounding box center [184, 104] width 110 height 56
click at [231, 81] on div at bounding box center [232, 83] width 5 height 5
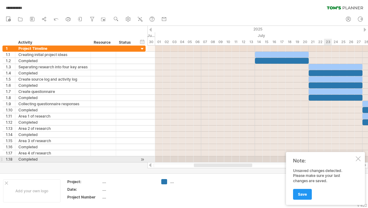
click at [331, 157] on div at bounding box center [358, 158] width 5 height 5
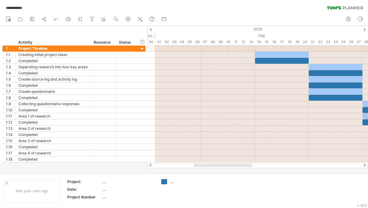
click at [231, 168] on div at bounding box center [258, 165] width 221 height 6
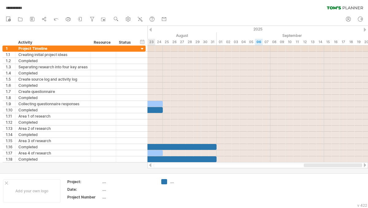
drag, startPoint x: 235, startPoint y: 166, endPoint x: 369, endPoint y: 174, distance: 134.6
click at [331, 174] on html "**********" at bounding box center [184, 104] width 368 height 209
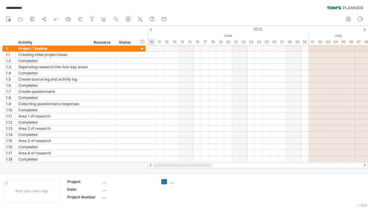
click at [184, 15] on div "new" at bounding box center [184, 19] width 368 height 13
click at [140, 39] on div "hide start/end/duration show start/end/duration" at bounding box center [143, 41] width 6 height 6
